Goal: Use online tool/utility: Use online tool/utility

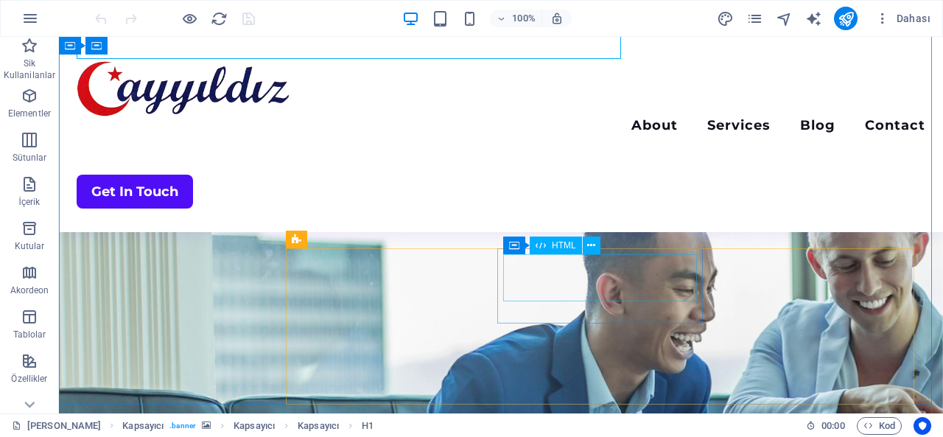
scroll to position [292, 0]
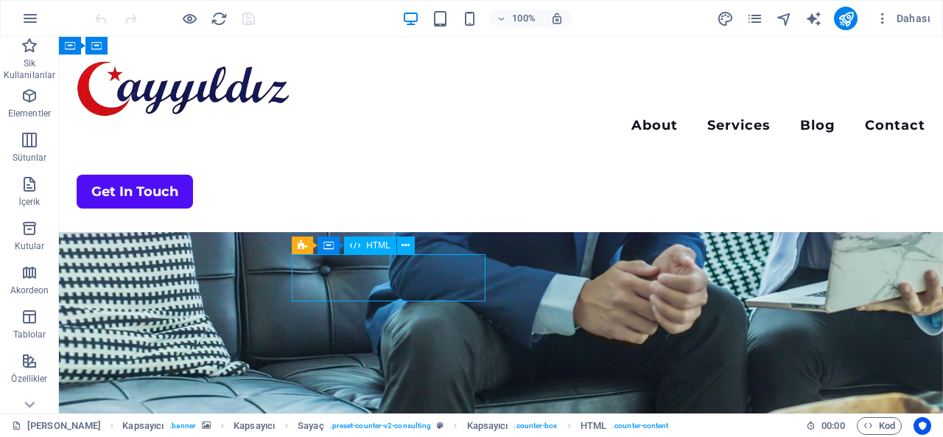
click at [383, 241] on span "HTML" at bounding box center [378, 245] width 24 height 9
click at [356, 249] on icon at bounding box center [355, 245] width 10 height 18
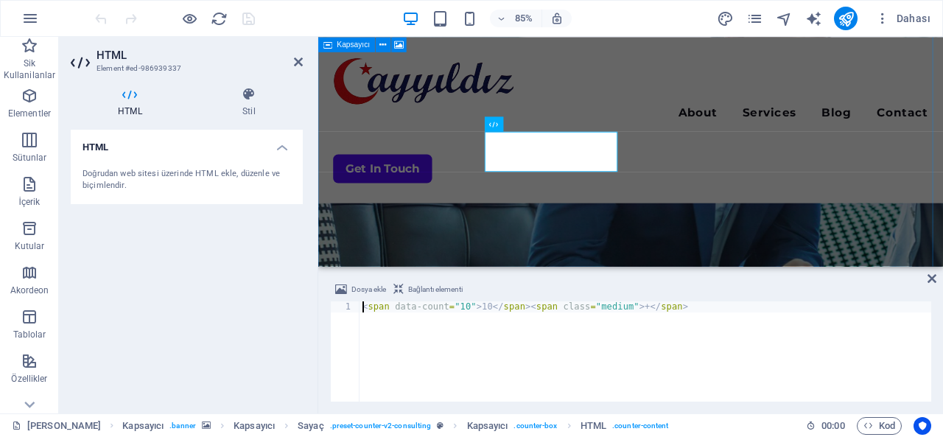
scroll to position [473, 0]
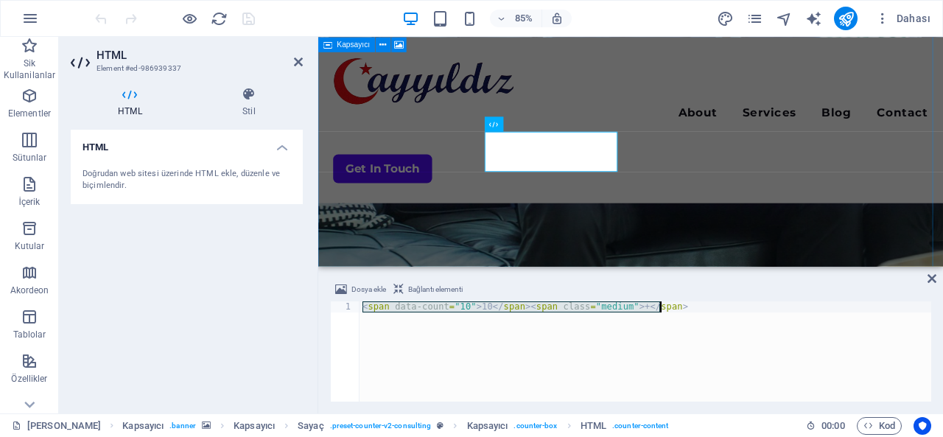
click at [543, 339] on div "< span data-count = "10" > 10 </ span > < span class = "medium" > + </ span >" at bounding box center [644, 351] width 571 height 100
